Goal: Information Seeking & Learning: Learn about a topic

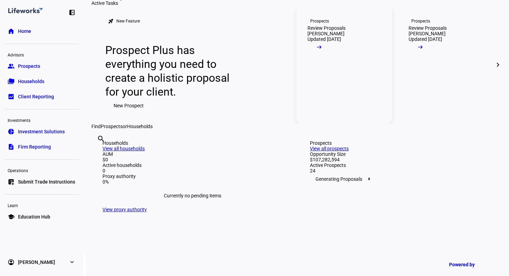
scroll to position [42, 0]
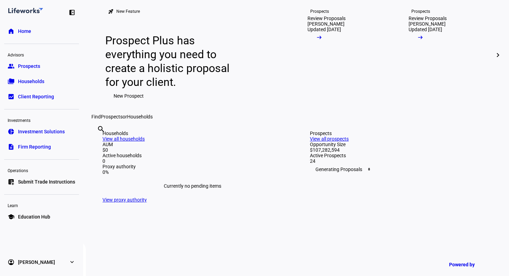
click at [494, 59] on mat-icon "chevron_right" at bounding box center [498, 55] width 8 height 8
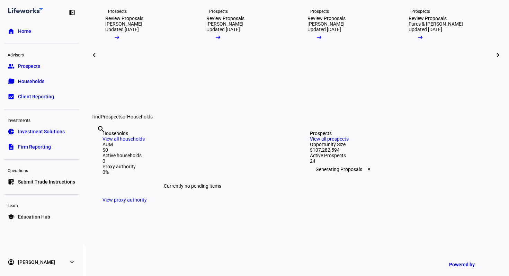
click at [495, 59] on mat-icon "chevron_right" at bounding box center [498, 55] width 8 height 8
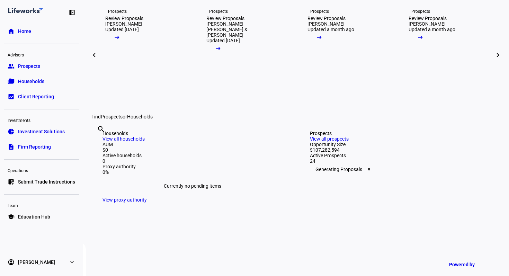
click at [495, 59] on mat-icon "chevron_right" at bounding box center [498, 55] width 8 height 8
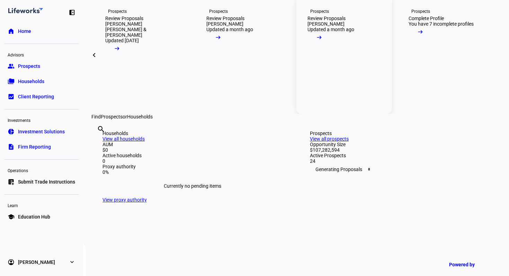
click at [332, 94] on link "Prospects Review Proposals Ron Bullis Updated a month ago arrow_right_alt" at bounding box center [344, 55] width 96 height 118
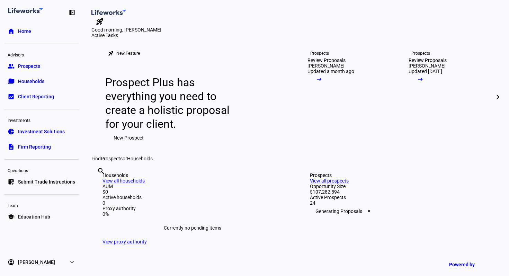
click at [494, 101] on mat-icon "chevron_right" at bounding box center [498, 97] width 8 height 8
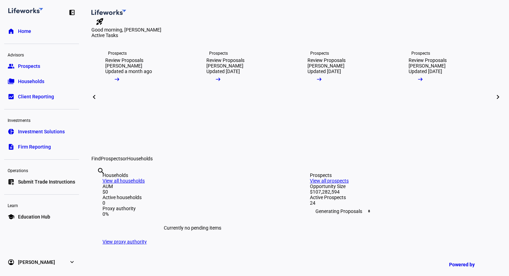
click at [494, 101] on mat-icon "chevron_right" at bounding box center [498, 97] width 8 height 8
click at [235, 69] on div "[PERSON_NAME]" at bounding box center [224, 66] width 37 height 6
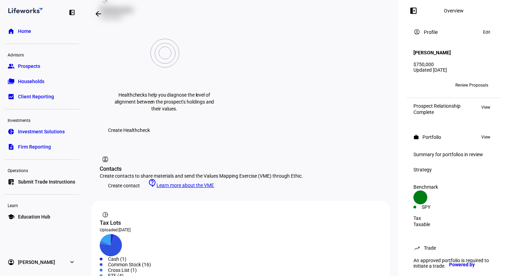
scroll to position [332, 0]
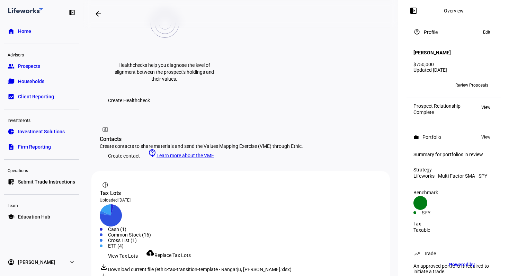
click at [130, 249] on span "View Tax Lots" at bounding box center [123, 256] width 30 height 14
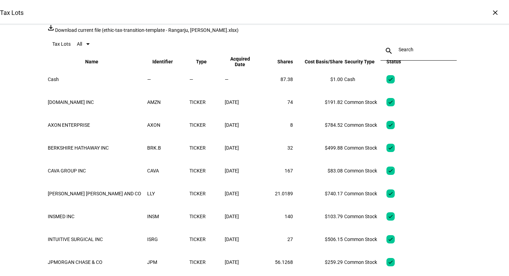
scroll to position [0, 0]
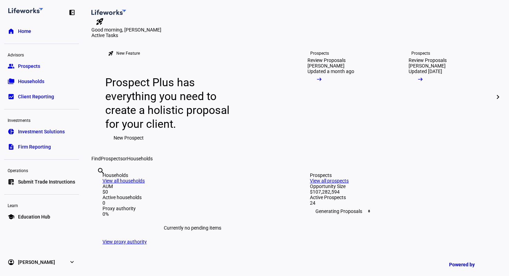
click at [494, 101] on mat-icon "chevron_right" at bounding box center [498, 97] width 8 height 8
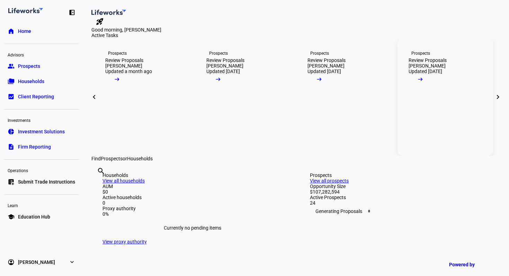
click at [439, 63] on div "Review Proposals" at bounding box center [427, 60] width 38 height 6
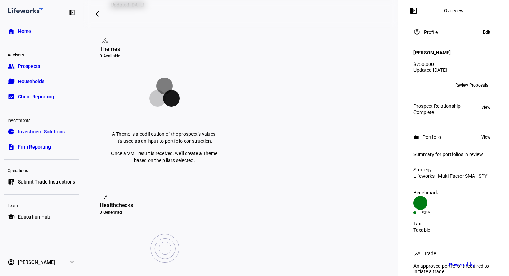
scroll to position [109, 0]
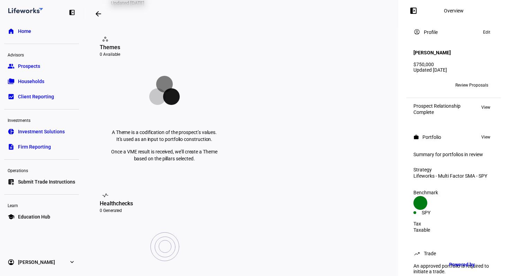
click at [458, 82] on span "Review Proposals" at bounding box center [471, 85] width 33 height 11
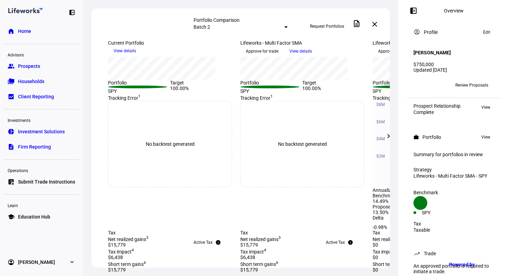
scroll to position [160, 0]
click at [384, 135] on mat-icon "chevron_right" at bounding box center [388, 136] width 8 height 8
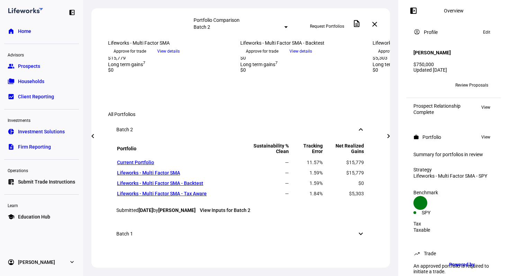
scroll to position [375, 0]
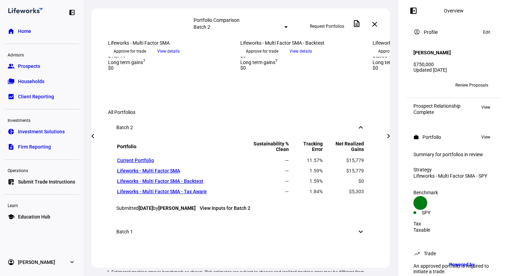
click at [385, 136] on mat-icon "chevron_right" at bounding box center [388, 136] width 8 height 8
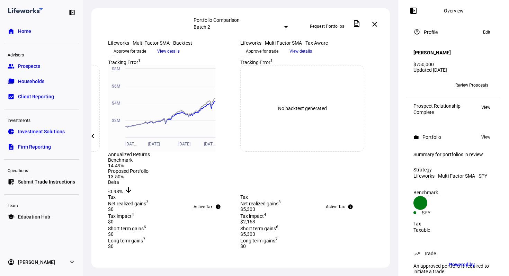
scroll to position [126, 0]
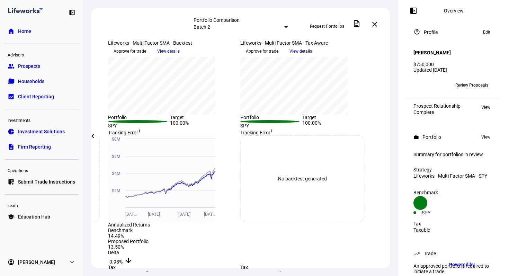
click at [126, 25] on span "Details" at bounding box center [120, 18] width 13 height 11
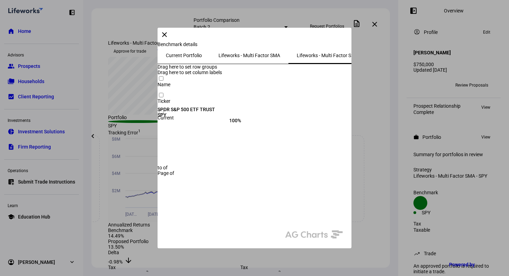
click at [169, 39] on mat-icon "close" at bounding box center [164, 34] width 8 height 8
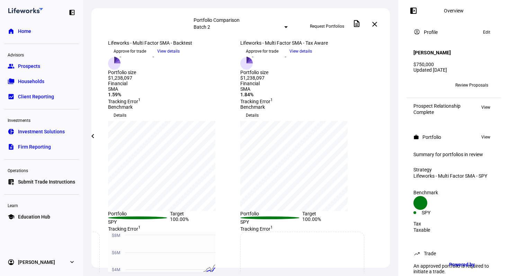
scroll to position [0, 0]
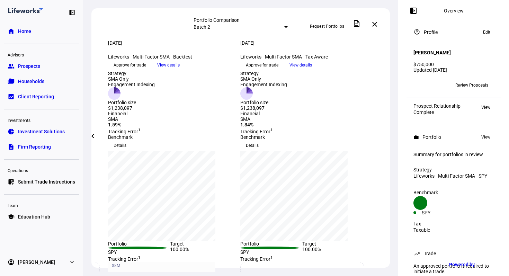
click at [245, 17] on div "Portfolio Comparison Batch 2 Request Portfolios description close" at bounding box center [240, 24] width 298 height 32
click at [210, 24] on mat-select-trigger "Batch 2" at bounding box center [201, 27] width 17 height 6
click at [260, 61] on div "Batch 1 [DATE]" at bounding box center [293, 57] width 121 height 11
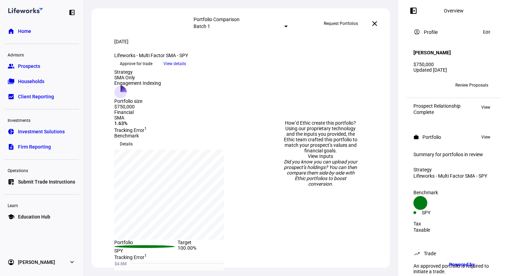
click at [369, 20] on span at bounding box center [374, 23] width 17 height 17
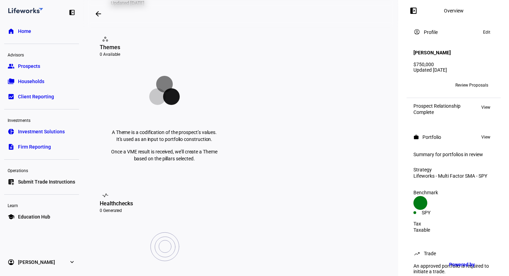
click at [26, 28] on span "Home" at bounding box center [24, 31] width 13 height 7
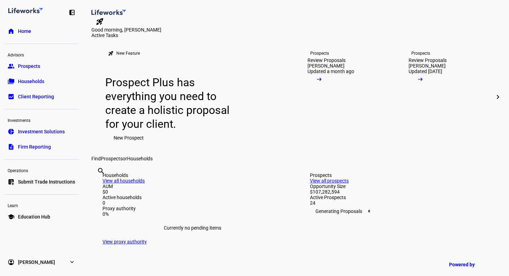
click at [494, 105] on span at bounding box center [497, 97] width 17 height 17
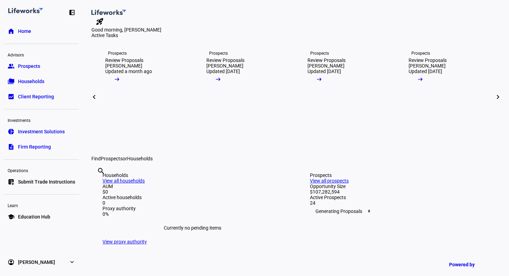
click at [494, 105] on span at bounding box center [497, 97] width 17 height 17
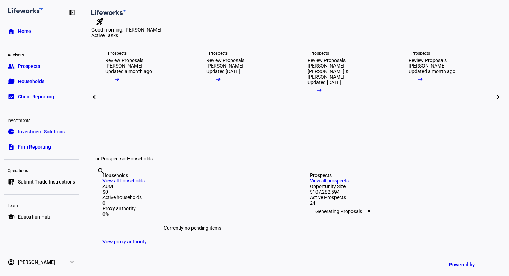
click at [495, 101] on mat-icon "chevron_right" at bounding box center [498, 97] width 8 height 8
click at [424, 77] on mat-icon "arrow_right_alt" at bounding box center [420, 73] width 7 height 7
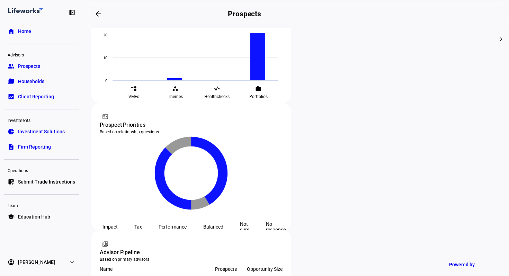
scroll to position [336, 0]
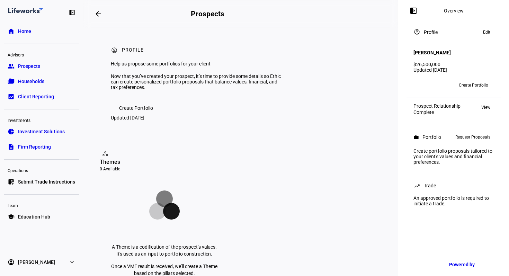
click at [43, 217] on span "Education Hub" at bounding box center [34, 216] width 32 height 7
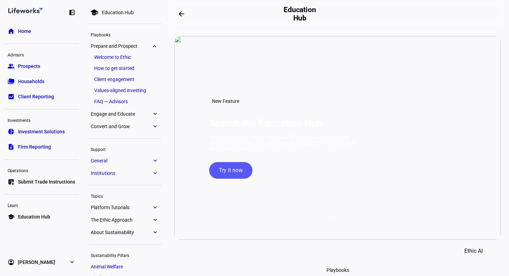
click at [124, 117] on span "Engage and Educate" at bounding box center [121, 114] width 61 height 6
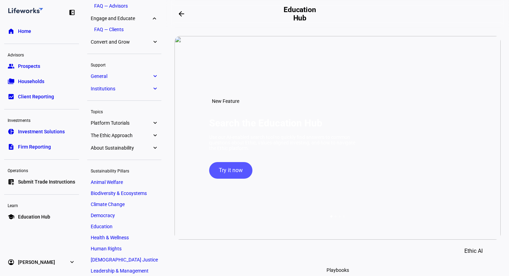
scroll to position [106, 0]
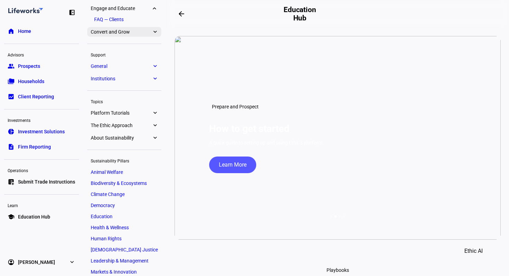
click at [126, 33] on span "Convert and Grow" at bounding box center [121, 32] width 61 height 6
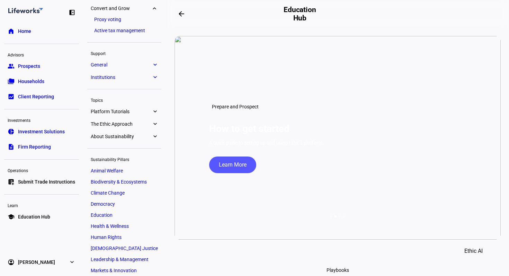
click at [130, 29] on link "Active tax management" at bounding box center [124, 31] width 67 height 10
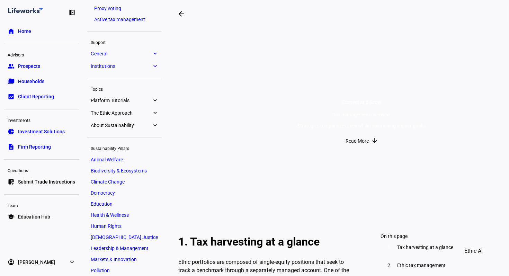
click at [363, 148] on span "Read More" at bounding box center [356, 141] width 23 height 14
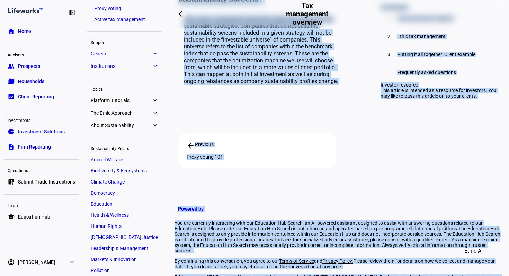
scroll to position [1394, 0]
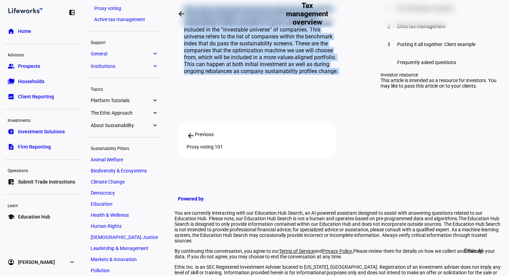
drag, startPoint x: 178, startPoint y: 45, endPoint x: 338, endPoint y: 48, distance: 159.9
copy div "1. Lor ipsumdolor si a consec adip Elits doeiusmodt inc utlabore et dolore-magn…"
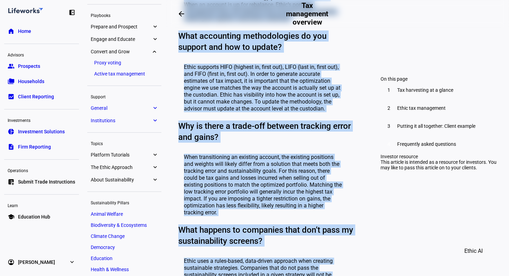
scroll to position [0, 0]
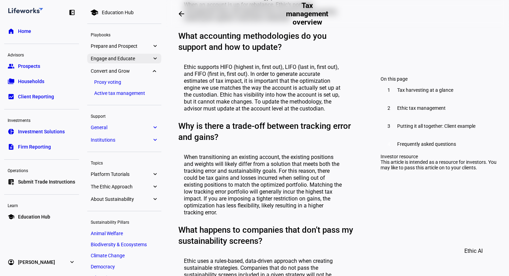
click at [141, 57] on span "Engage and Educate" at bounding box center [121, 59] width 61 height 6
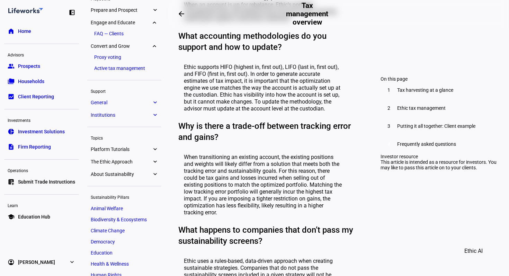
scroll to position [35, 0]
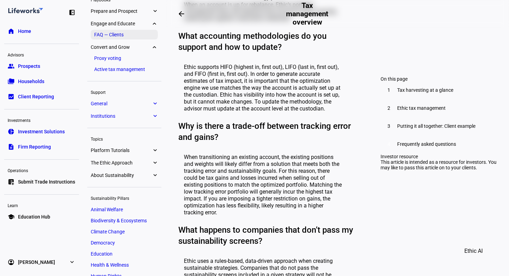
click at [119, 36] on link "FAQ — Clients" at bounding box center [124, 35] width 67 height 10
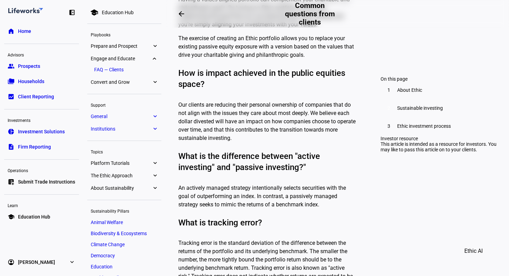
click at [124, 46] on span "Prepare and Prospect" at bounding box center [121, 46] width 61 height 6
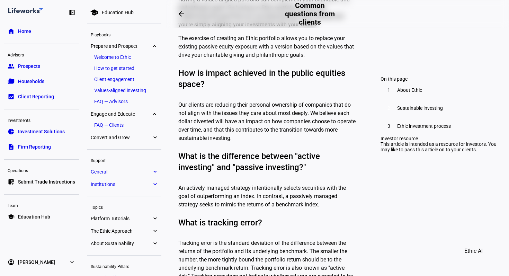
scroll to position [38, 0]
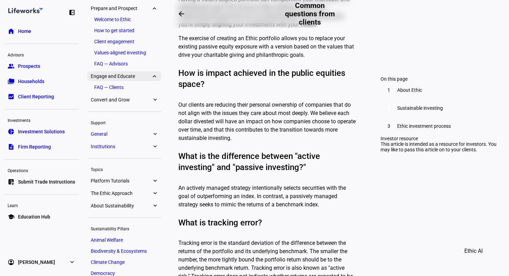
click at [127, 74] on span "Engage and Educate" at bounding box center [121, 76] width 61 height 6
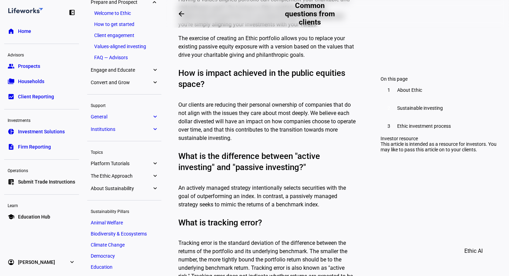
scroll to position [0, 0]
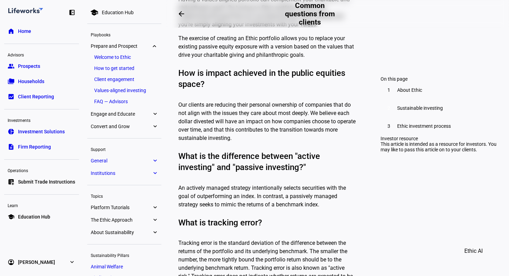
click at [120, 15] on div "Education Hub" at bounding box center [118, 13] width 32 height 6
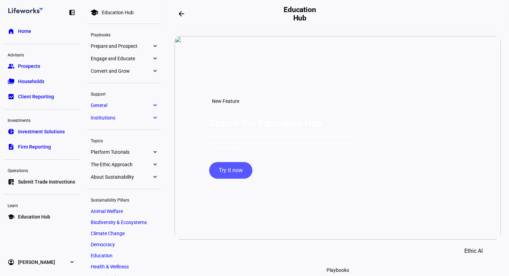
click at [129, 102] on span "General" at bounding box center [121, 105] width 61 height 6
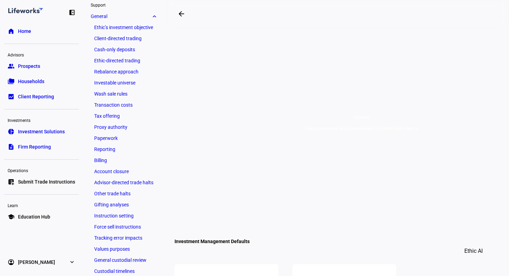
scroll to position [97, 0]
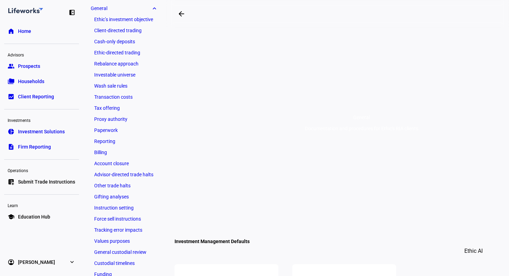
click at [126, 65] on link "Rebalance approach" at bounding box center [124, 64] width 67 height 10
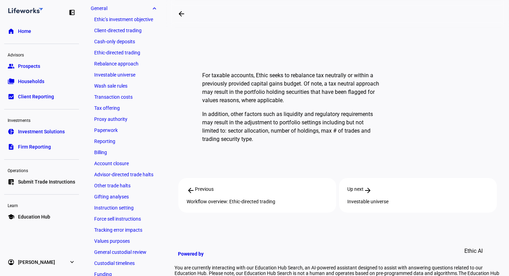
scroll to position [168, 0]
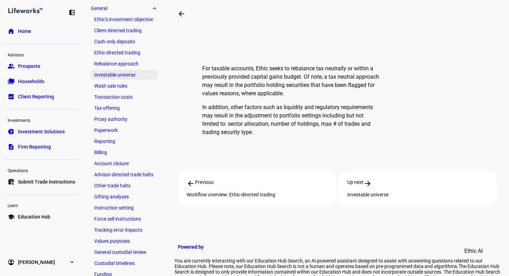
click at [123, 72] on link "Investable universe" at bounding box center [124, 75] width 67 height 10
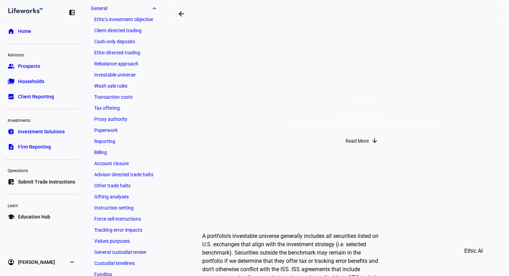
click at [118, 84] on link "Wash sale rules" at bounding box center [124, 86] width 67 height 10
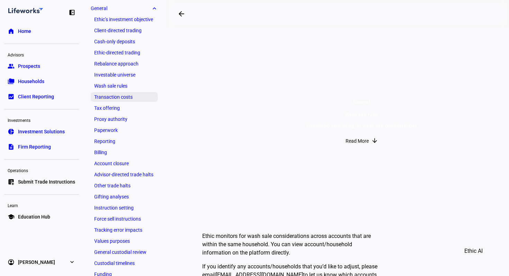
click at [117, 95] on link "Transaction costs" at bounding box center [124, 97] width 67 height 10
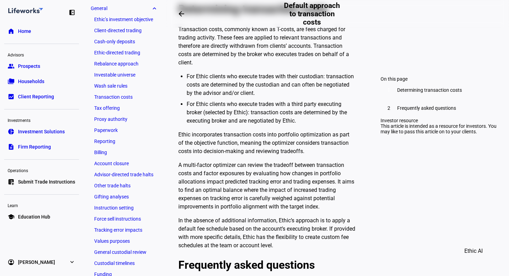
scroll to position [240, 0]
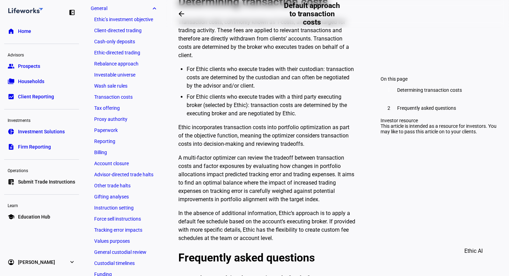
click at [120, 110] on link "Tax offering" at bounding box center [124, 108] width 67 height 10
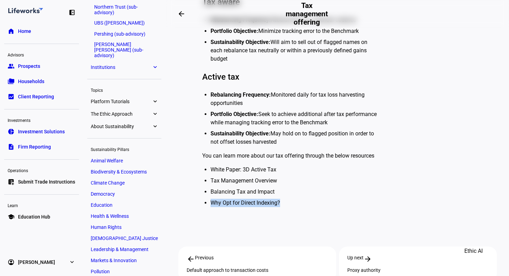
scroll to position [413, 0]
click at [152, 110] on eth-mat-symbol "expand_more" at bounding box center [155, 112] width 6 height 7
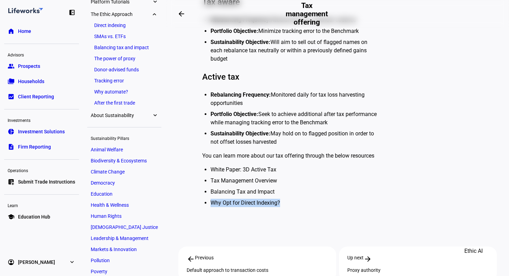
scroll to position [513, 0]
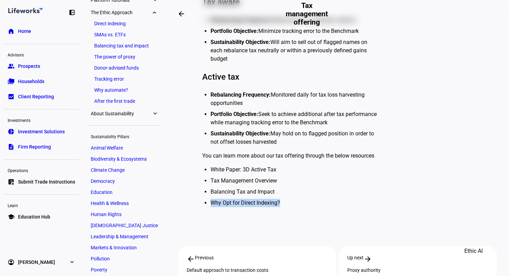
click at [113, 19] on link "Direct indexing" at bounding box center [124, 24] width 67 height 10
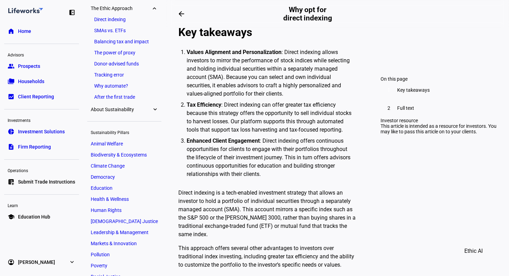
scroll to position [275, 0]
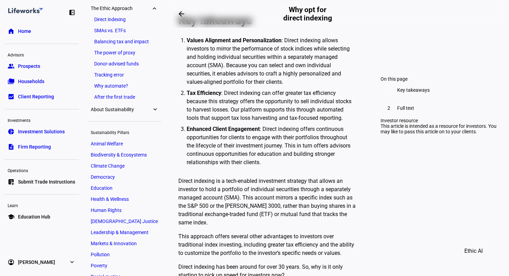
click at [160, 64] on li "Donor-advised funds" at bounding box center [126, 64] width 71 height 10
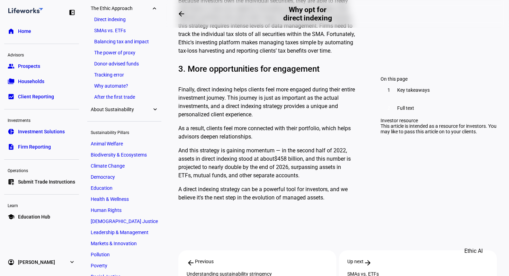
scroll to position [770, 0]
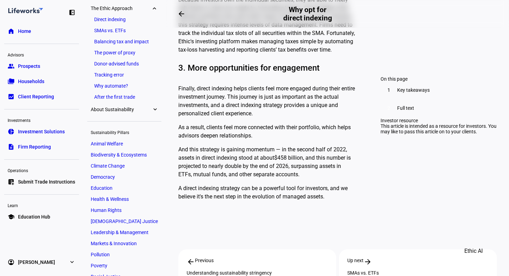
click at [124, 32] on link "SMAs vs. ETFs" at bounding box center [124, 31] width 67 height 10
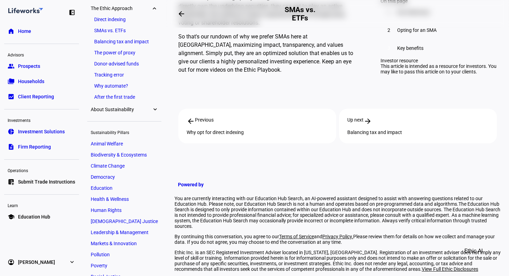
scroll to position [759, 0]
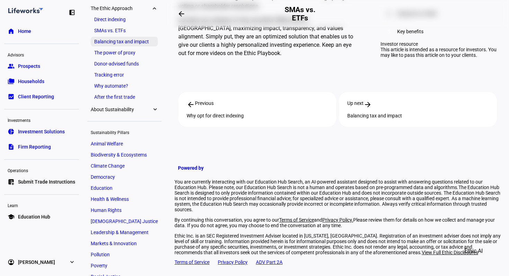
click at [125, 42] on link "Balancing tax and impact" at bounding box center [124, 42] width 67 height 10
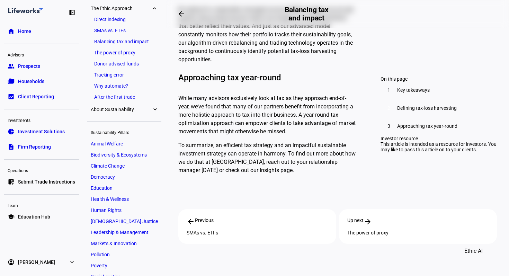
scroll to position [629, 0]
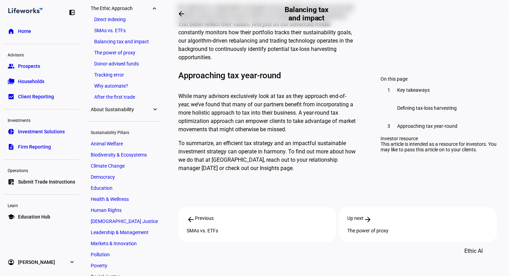
click at [112, 87] on link "Why automate?" at bounding box center [124, 86] width 67 height 10
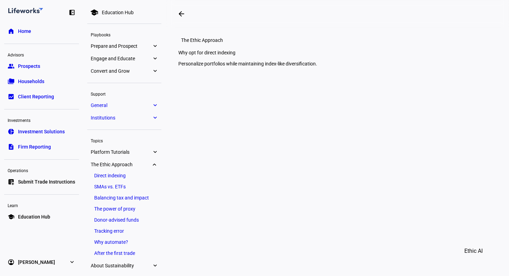
click at [40, 133] on span "Investment Solutions" at bounding box center [41, 131] width 47 height 7
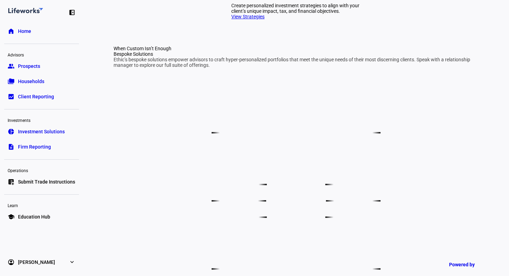
scroll to position [315, 0]
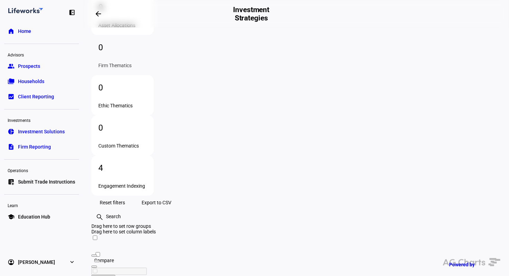
scroll to position [119, 0]
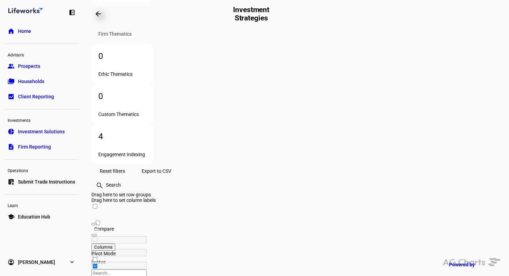
click at [147, 131] on div "4" at bounding box center [122, 136] width 48 height 11
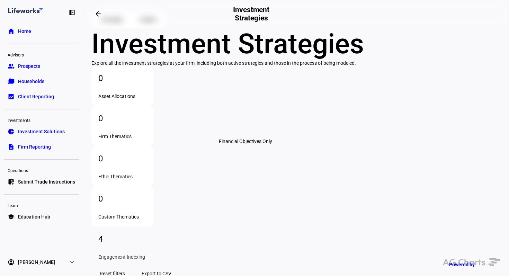
scroll to position [0, 0]
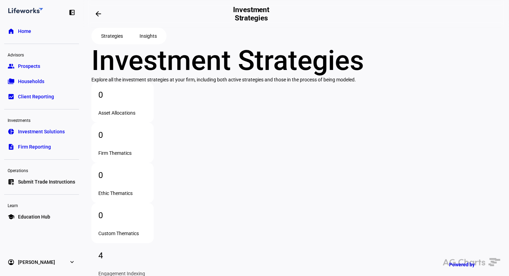
click at [151, 43] on span "Insights" at bounding box center [147, 36] width 17 height 14
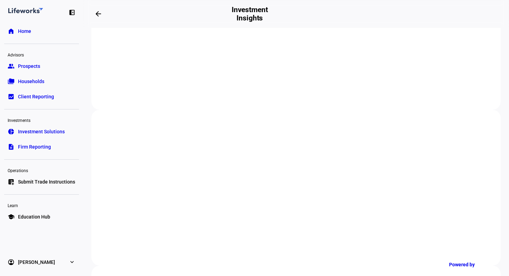
scroll to position [111, 0]
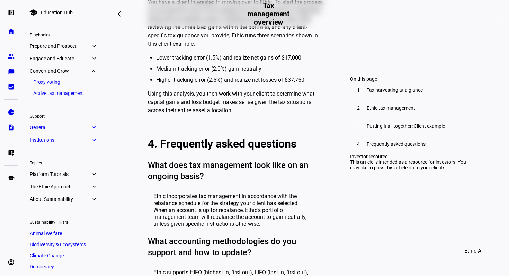
scroll to position [634, 0]
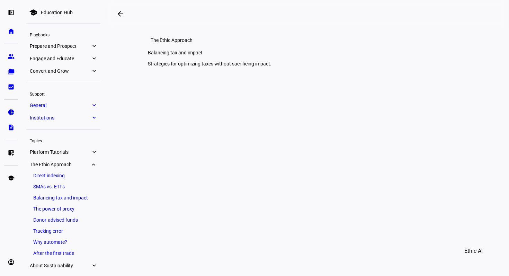
click at [281, 66] on div "Strategies for optimizing taxes without sacrificing impact." at bounding box center [307, 64] width 318 height 6
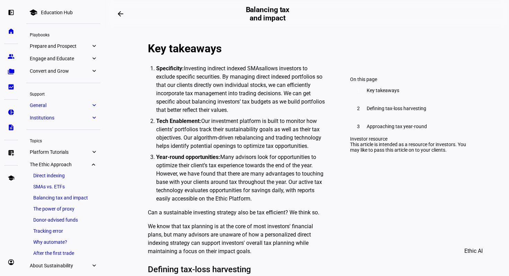
scroll to position [274, 0]
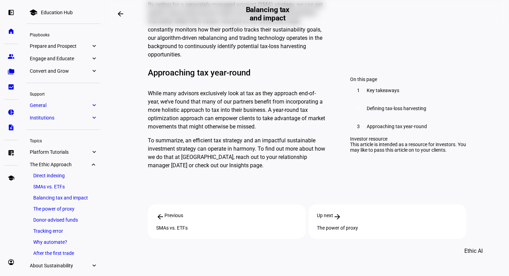
scroll to position [659, 0]
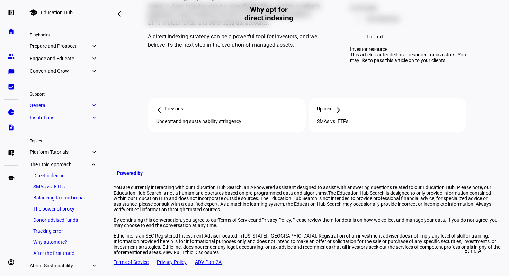
scroll to position [970, 0]
